Goal: Transaction & Acquisition: Purchase product/service

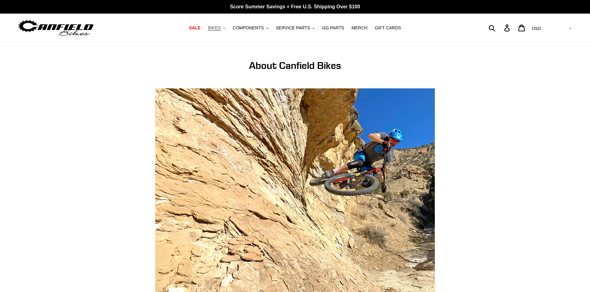
click at [220, 28] on span "BIKES" at bounding box center [214, 27] width 13 height 5
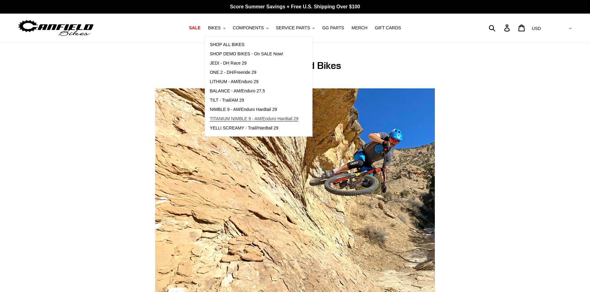
click at [238, 119] on span "TITANIUM NIMBLE 9 - AM/Enduro Hardtail 29" at bounding box center [254, 118] width 89 height 5
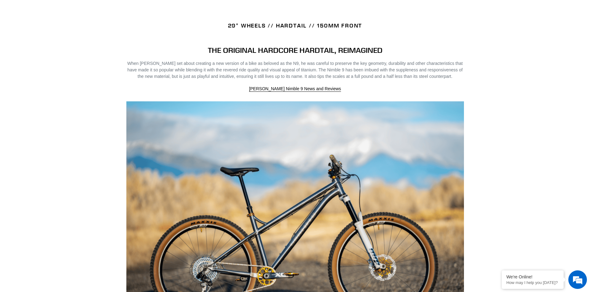
scroll to position [25, 0]
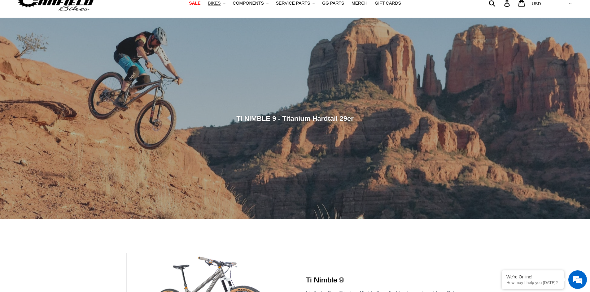
click at [219, 4] on span "BIKES" at bounding box center [214, 3] width 13 height 5
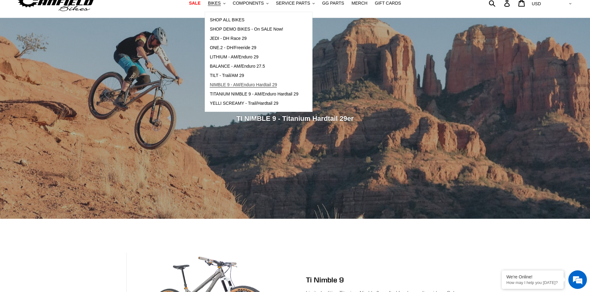
click at [238, 86] on span "NIMBLE 9 - AM/Enduro Hardtail 29" at bounding box center [243, 84] width 67 height 5
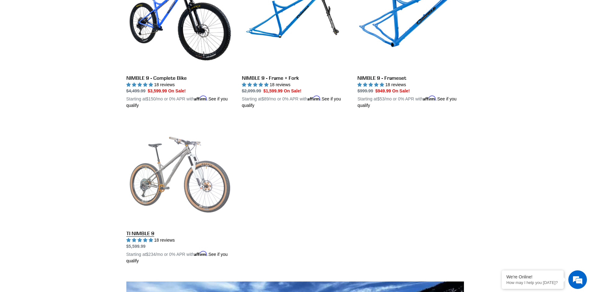
click at [140, 235] on link "TI NIMBLE 9" at bounding box center [179, 192] width 106 height 145
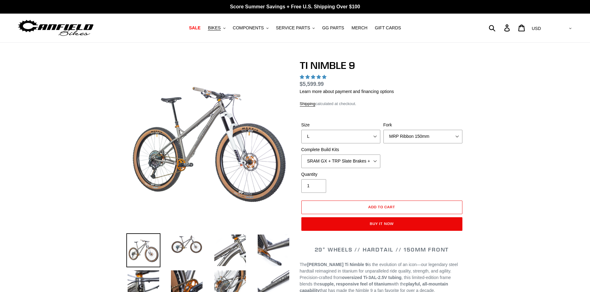
select select "highest-rating"
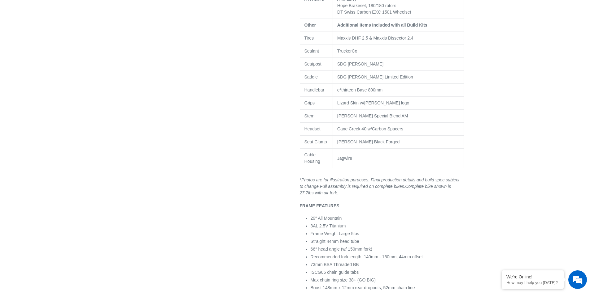
scroll to position [526, 0]
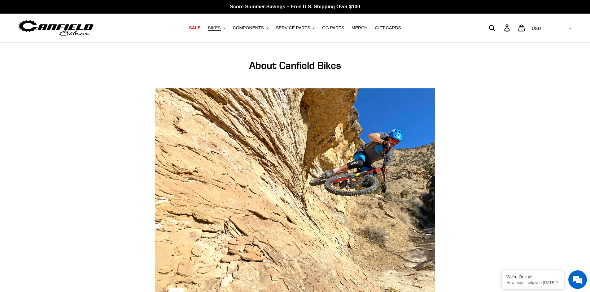
click at [220, 27] on span "BIKES" at bounding box center [214, 27] width 13 height 5
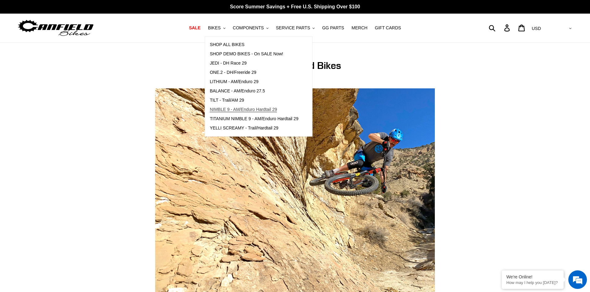
click at [233, 110] on span "NIMBLE 9 - AM/Enduro Hardtail 29" at bounding box center [243, 109] width 67 height 5
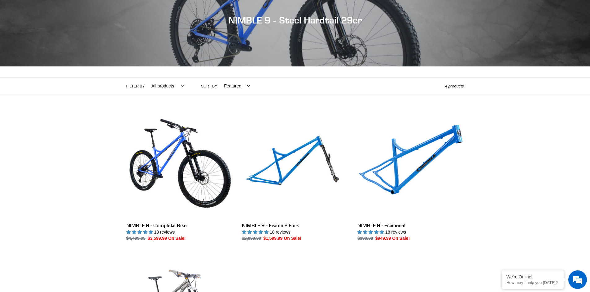
scroll to position [248, 0]
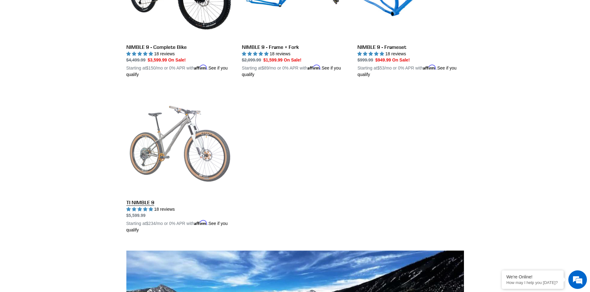
click at [142, 202] on link "TI NIMBLE 9" at bounding box center [179, 161] width 106 height 145
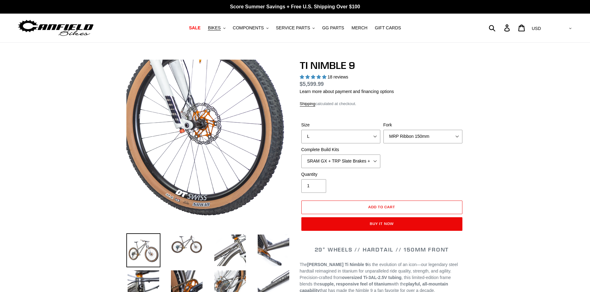
select select "highest-rating"
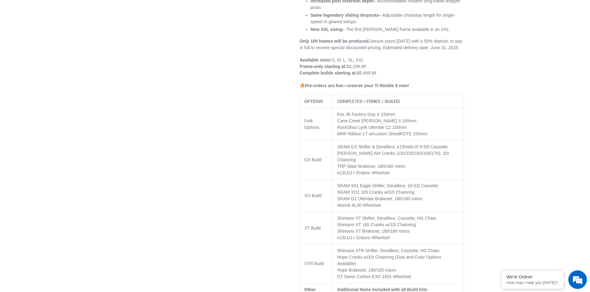
scroll to position [371, 0]
